Goal: Task Accomplishment & Management: Use online tool/utility

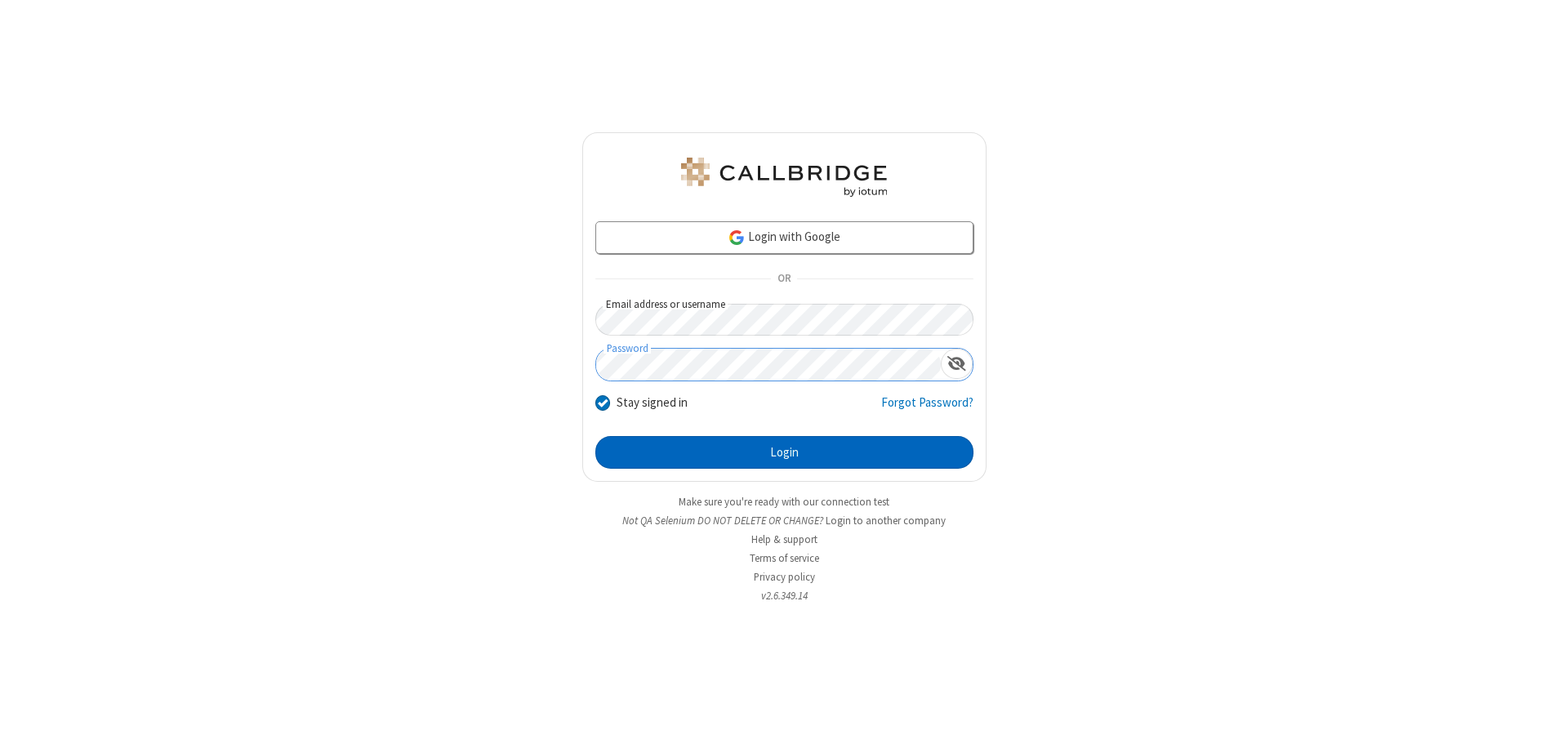
click at [784, 452] on button "Login" at bounding box center [784, 452] width 378 height 33
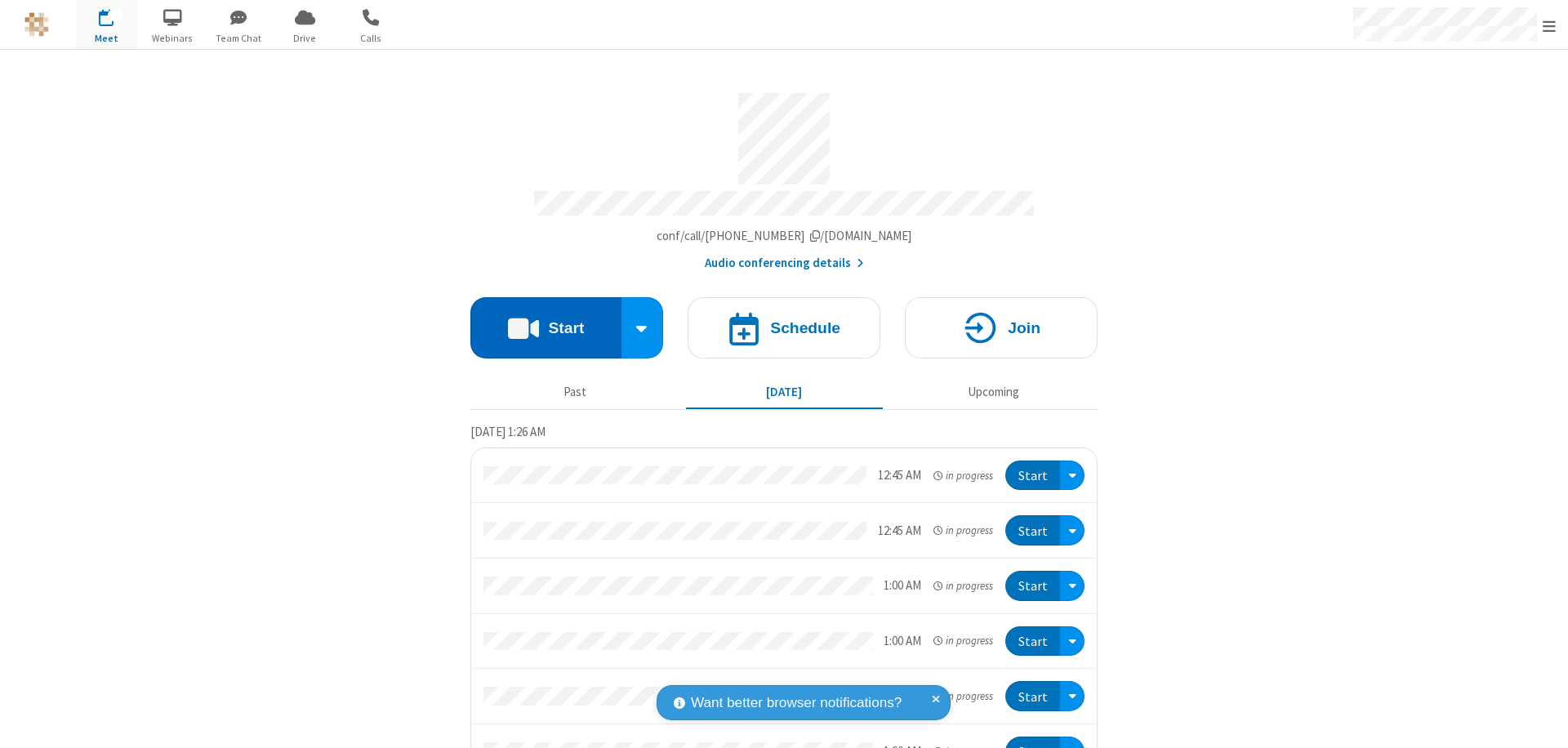
click at [539, 320] on button "Start" at bounding box center [545, 327] width 151 height 61
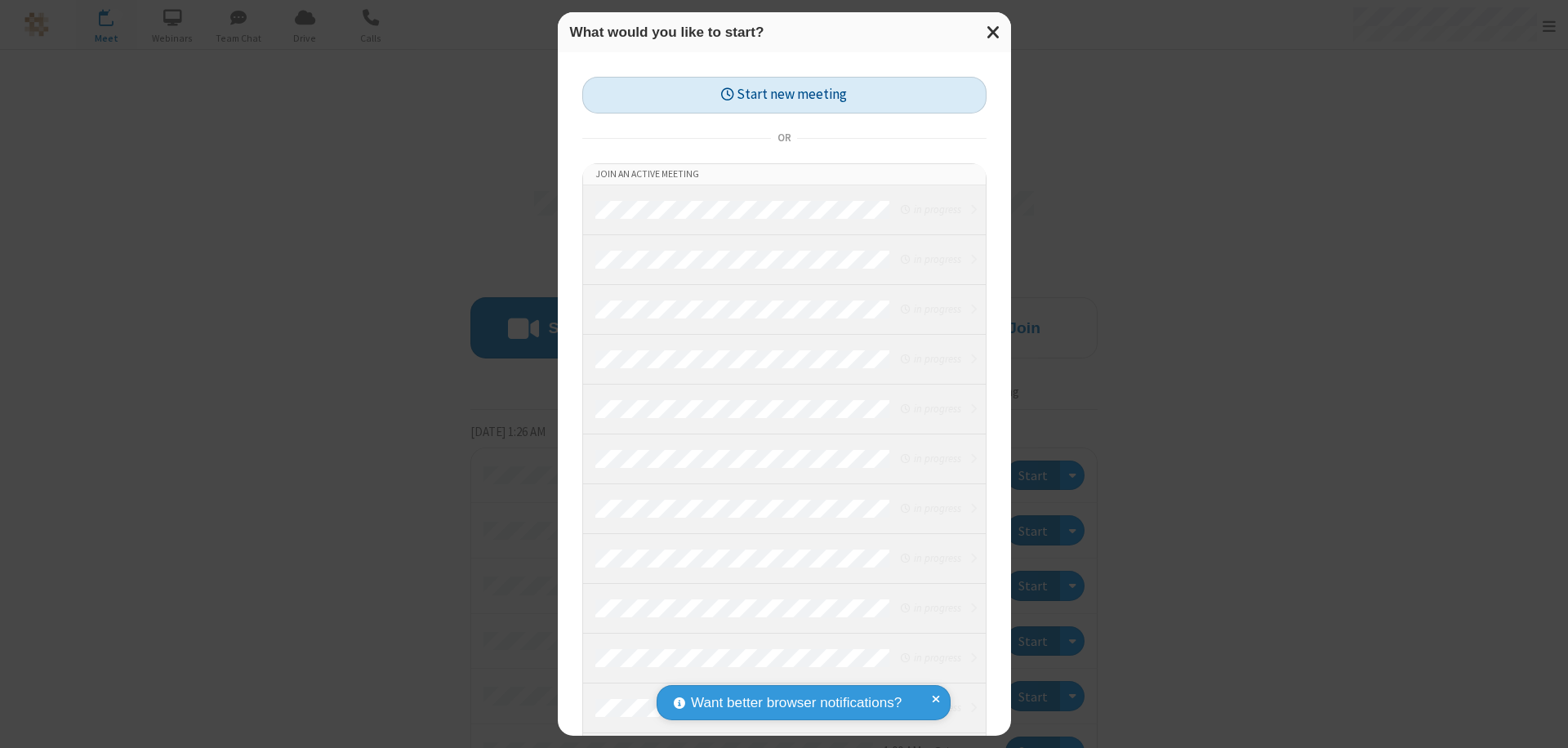
click at [784, 95] on button "Start new meeting" at bounding box center [784, 94] width 404 height 36
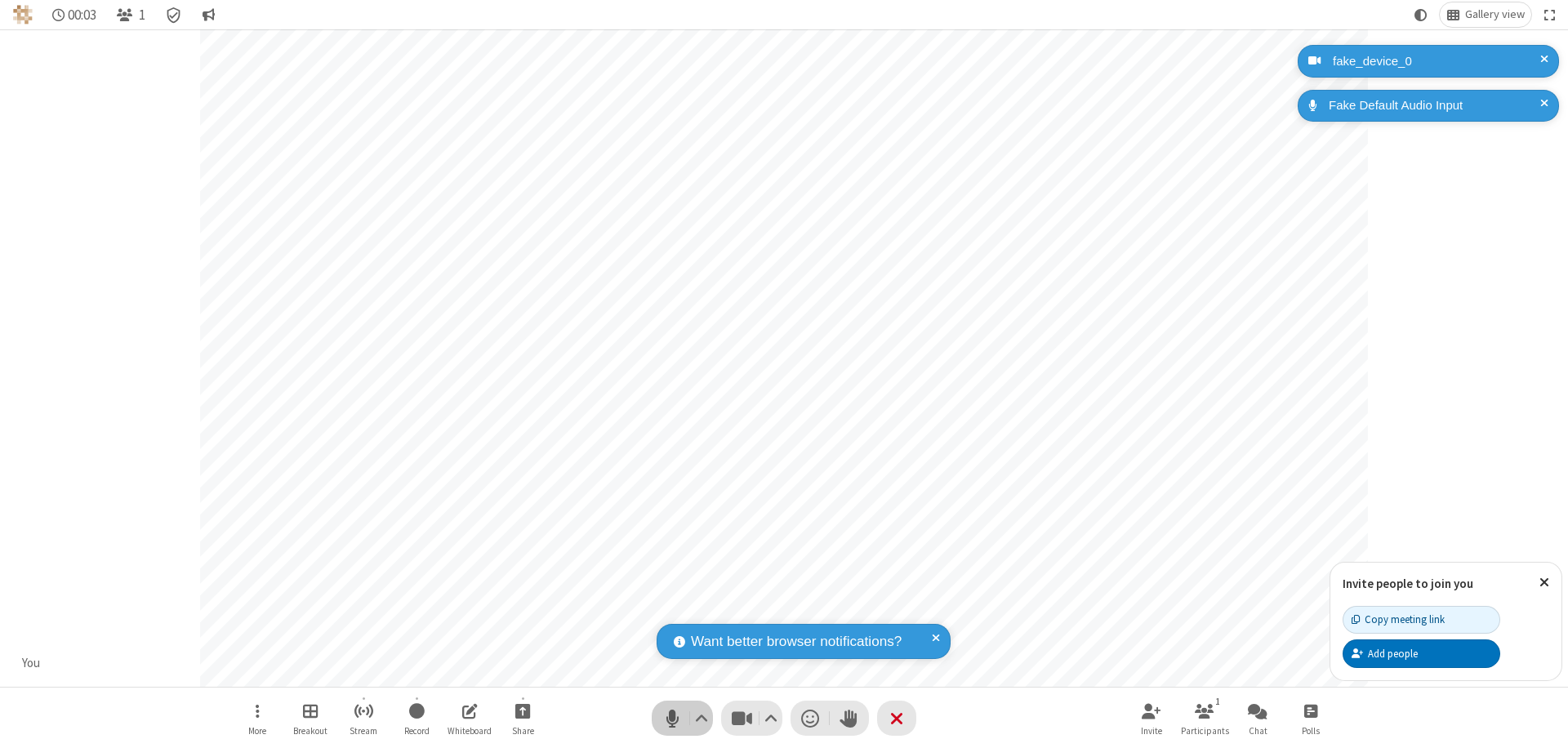
click at [672, 717] on span "Mute (⌘+Shift+A)" at bounding box center [672, 717] width 24 height 23
click at [672, 717] on span "Unmute (⌘+Shift+A)" at bounding box center [672, 717] width 24 height 23
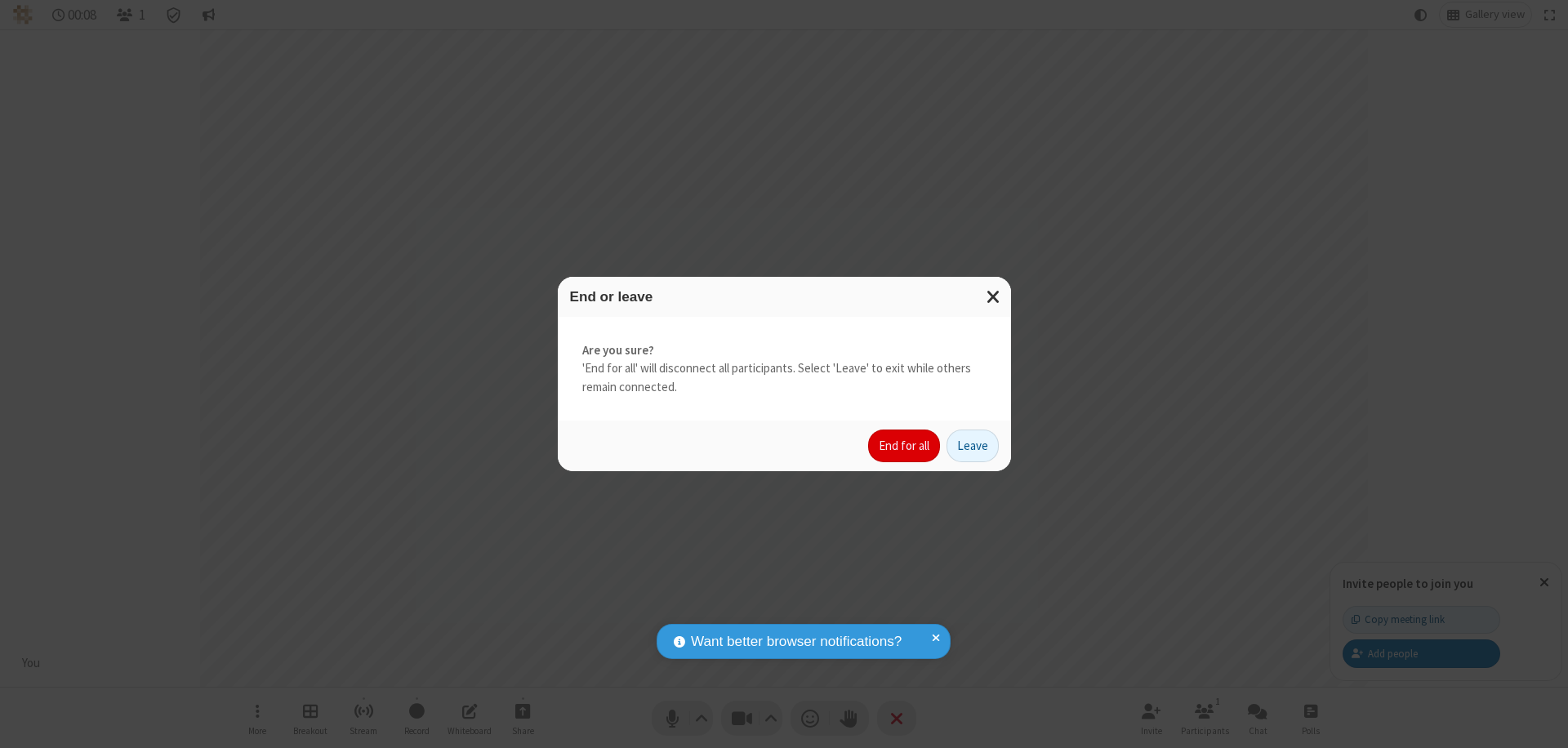
click at [905, 446] on button "End for all" at bounding box center [904, 446] width 72 height 33
